Goal: Use online tool/utility

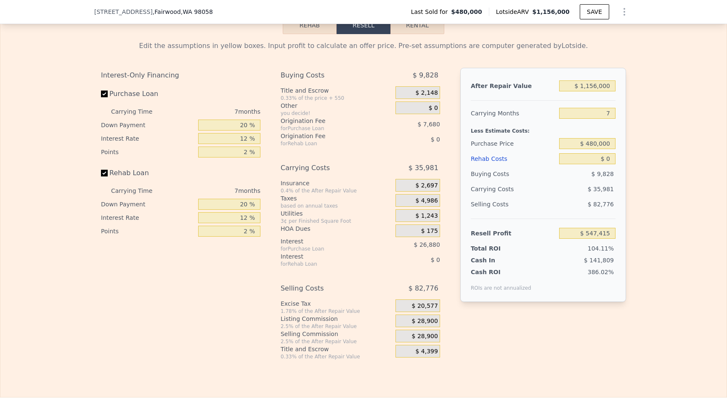
scroll to position [1301, 0]
click at [597, 86] on input "$ 1,156,000" at bounding box center [587, 85] width 56 height 11
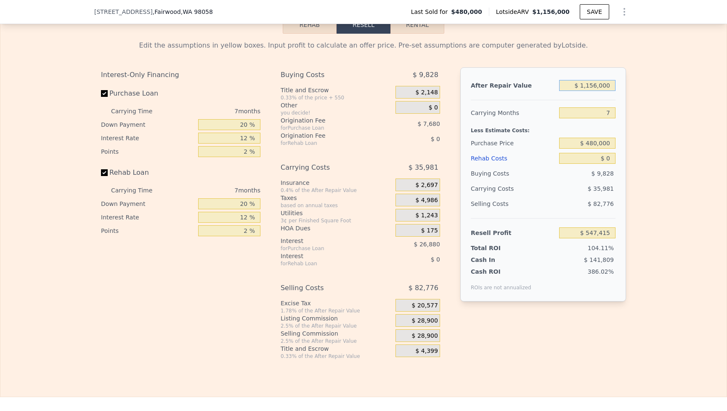
click at [597, 86] on input "$ 1,156,000" at bounding box center [587, 85] width 56 height 11
type input "$ 8"
type input "-$ 523,654"
type input "$ 85"
type input "-$ 523,583"
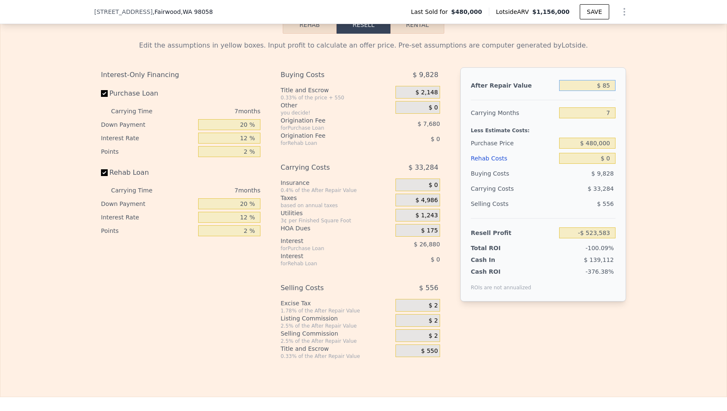
type input "$ 850"
type input "-$ 522,874"
type input "$ 8,500"
type input "-$ 515,787"
type input "$ 85,000"
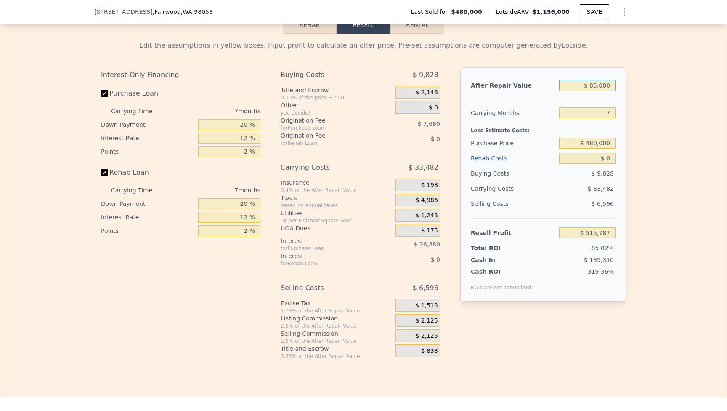
type input "-$ 444,906"
type input "$ 850,000"
type input "$ 263,894"
click at [611, 157] on input "$ 0" at bounding box center [587, 158] width 56 height 11
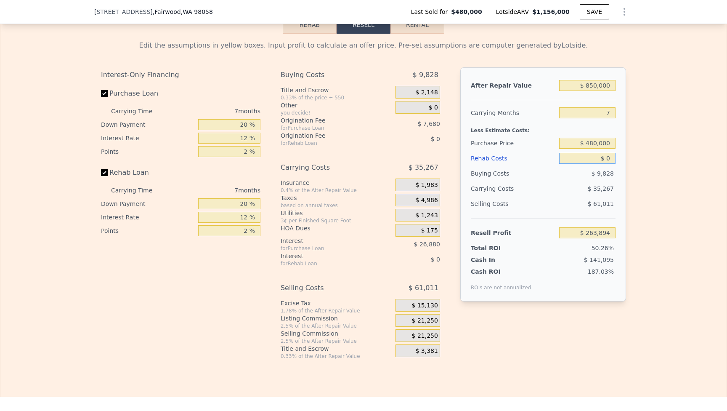
type input "$ 9"
type input "$ 263,885"
type input "$ 90"
type input "$ 263,796"
type input "$ 9"
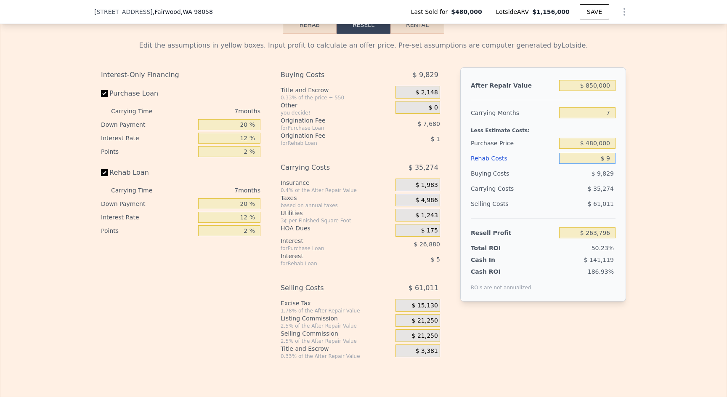
type input "$ 263,885"
type input "$ 90"
type input "$ 263,796"
type input "$ 900"
type input "$ 262,931"
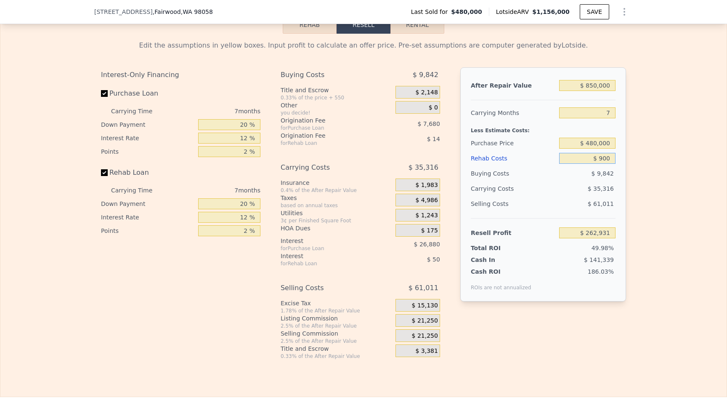
type input "$ 9,000"
type input "$ 254,246"
type input "$ 90,000"
type input "$ 167,414"
click at [591, 143] on input "$ 480,000" at bounding box center [587, 143] width 56 height 11
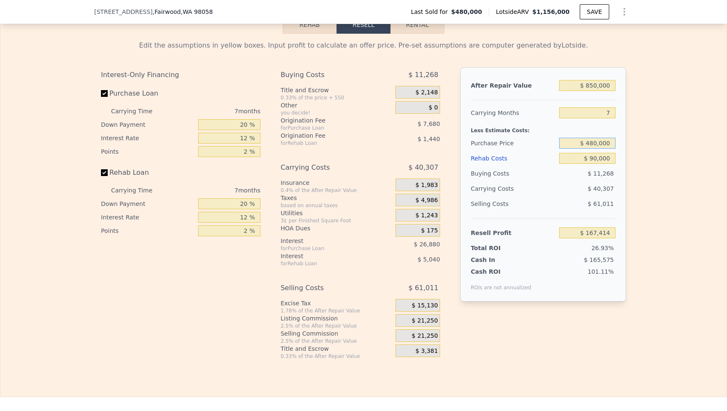
click at [591, 143] on input "$ 480,000" at bounding box center [587, 143] width 56 height 11
type input "$ 700,000"
click at [635, 144] on div "Edit the assumptions in yellow boxes. Input profit to calculate an offer price.…" at bounding box center [363, 197] width 726 height 326
type input "-$ 69,159"
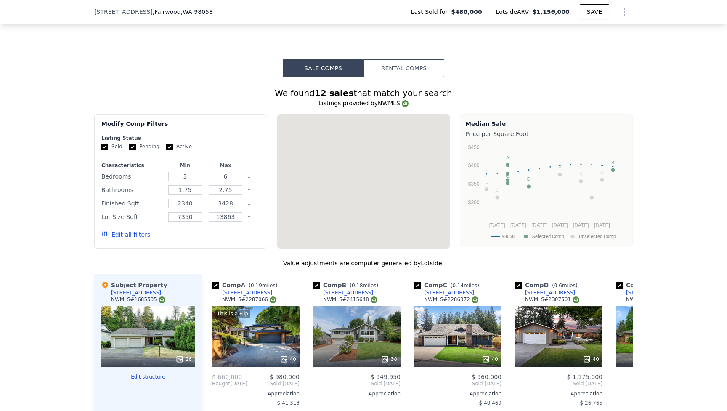
type input "$ 1,156,000"
type input "$ 0"
type input "$ 547,415"
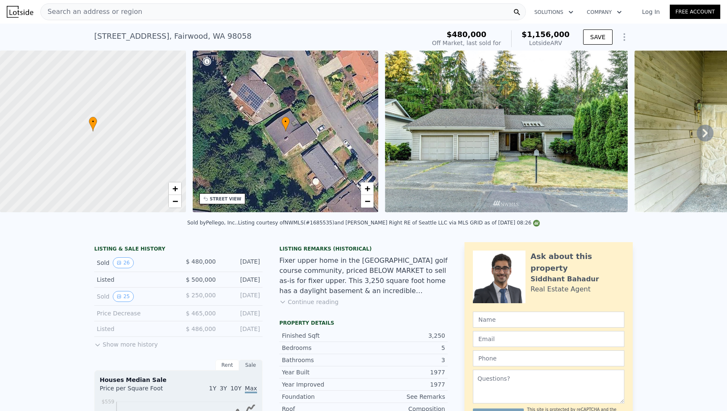
scroll to position [0, 0]
